Goal: Transaction & Acquisition: Purchase product/service

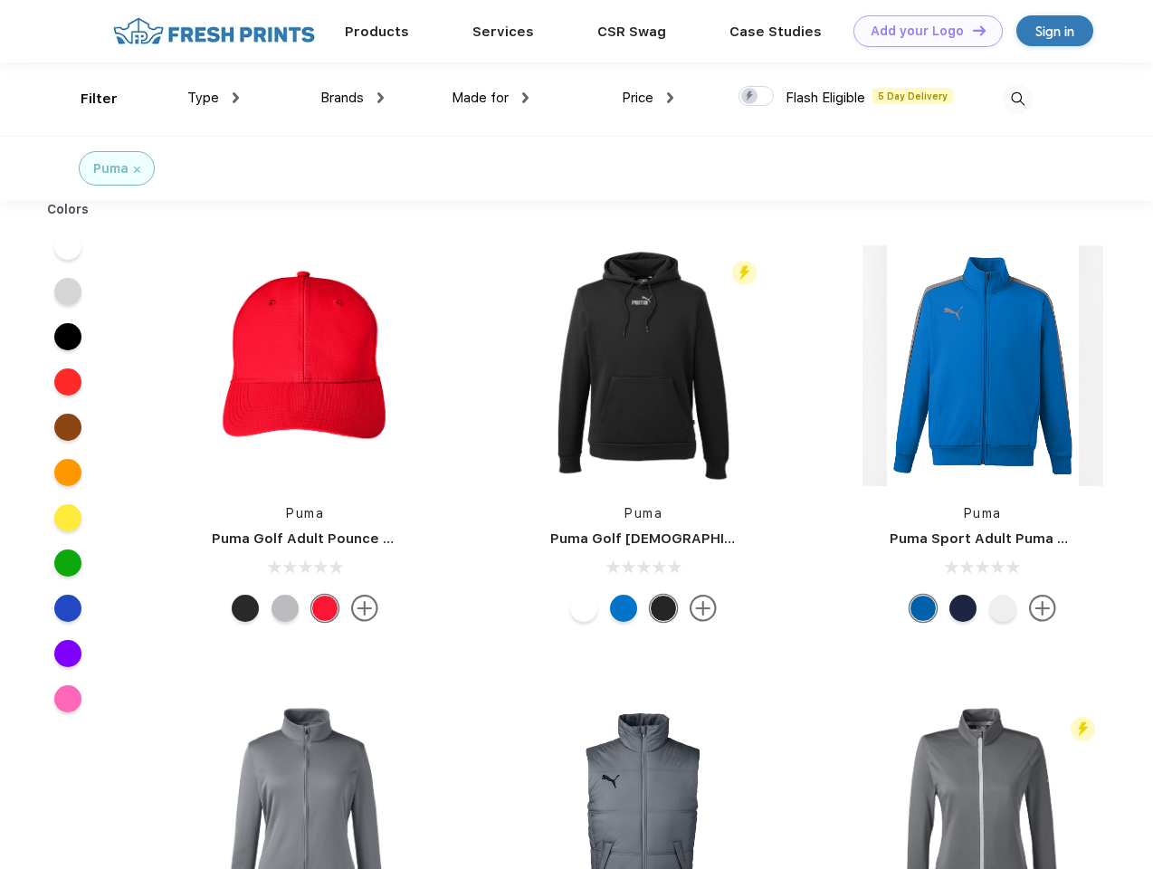
click at [922, 31] on link "Add your Logo Design Tool" at bounding box center [928, 31] width 149 height 32
click at [0, 0] on div "Design Tool" at bounding box center [0, 0] width 0 height 0
click at [971, 30] on link "Add your Logo Design Tool" at bounding box center [928, 31] width 149 height 32
click at [87, 99] on div "Filter" at bounding box center [99, 99] width 37 height 21
click at [214, 98] on span "Type" at bounding box center [203, 98] width 32 height 16
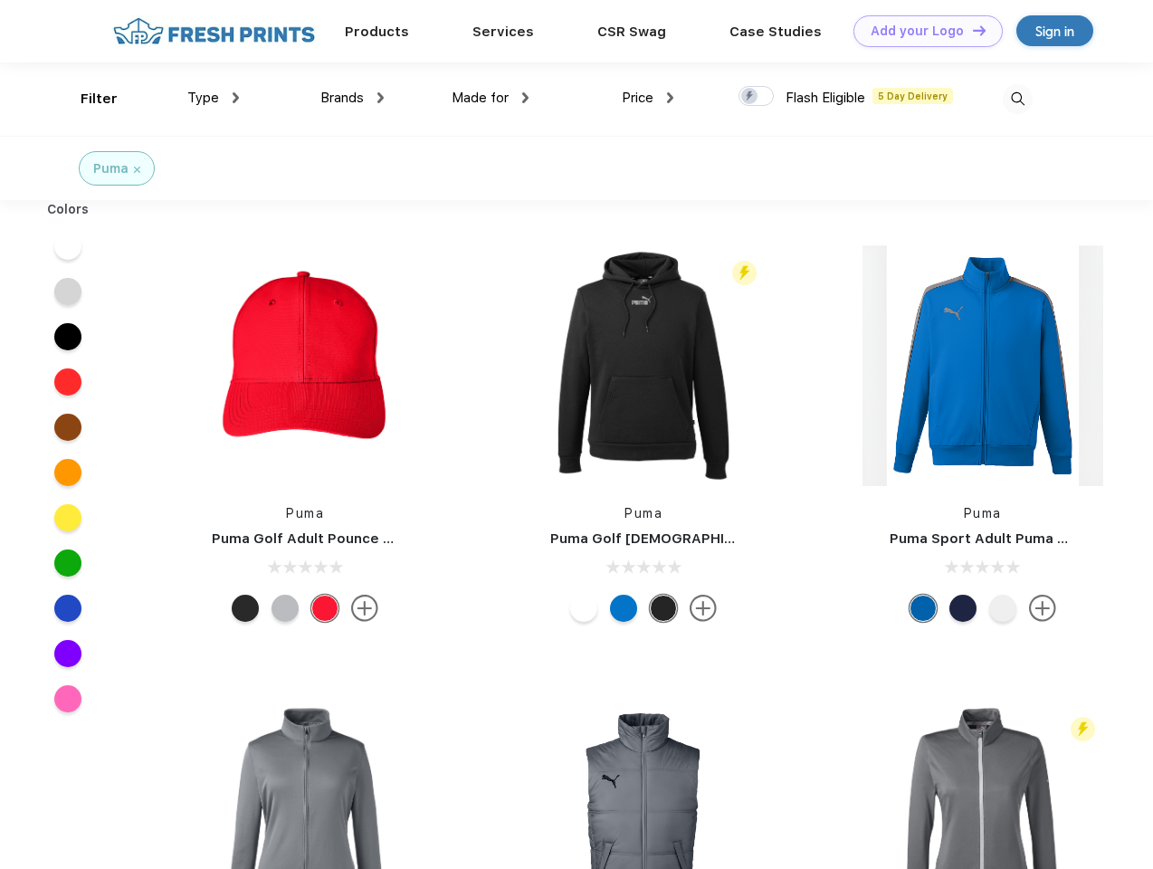
click at [352, 98] on span "Brands" at bounding box center [341, 98] width 43 height 16
click at [491, 98] on span "Made for" at bounding box center [480, 98] width 57 height 16
click at [648, 98] on span "Price" at bounding box center [638, 98] width 32 height 16
click at [757, 97] on div at bounding box center [756, 96] width 35 height 20
click at [750, 97] on input "checkbox" at bounding box center [745, 91] width 12 height 12
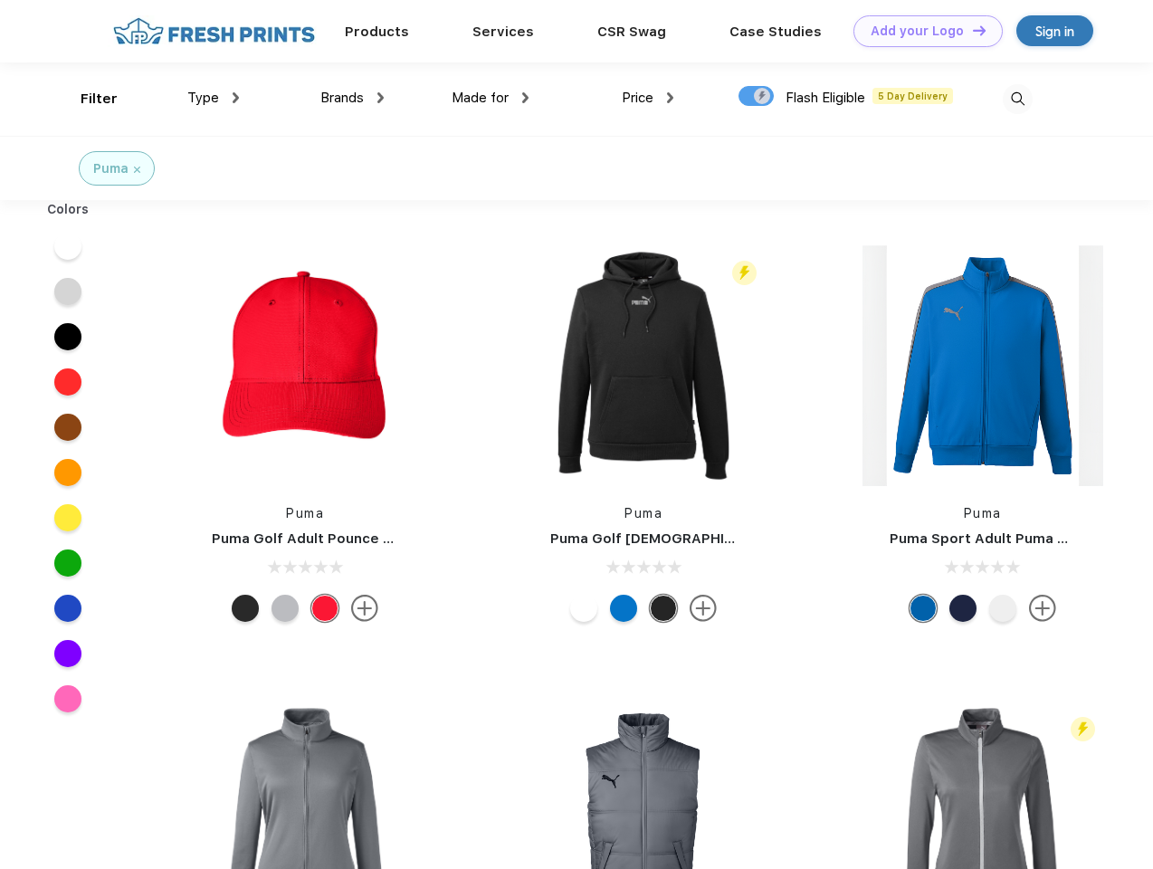
click at [1017, 99] on img at bounding box center [1018, 99] width 30 height 30
